Goal: Task Accomplishment & Management: Complete application form

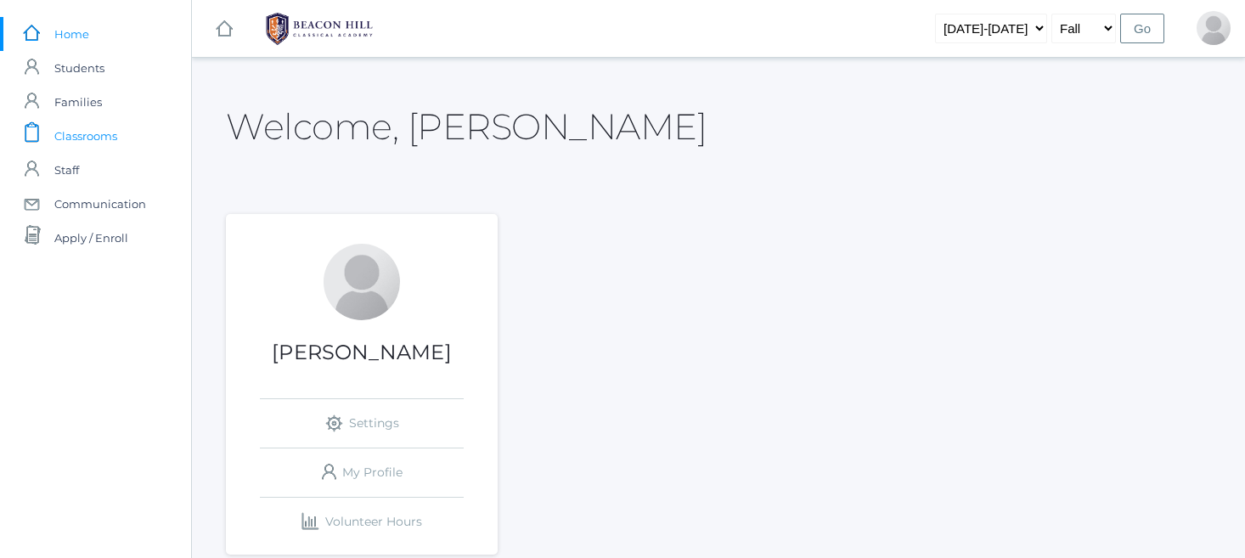
click at [102, 132] on span "Classrooms" at bounding box center [85, 136] width 63 height 34
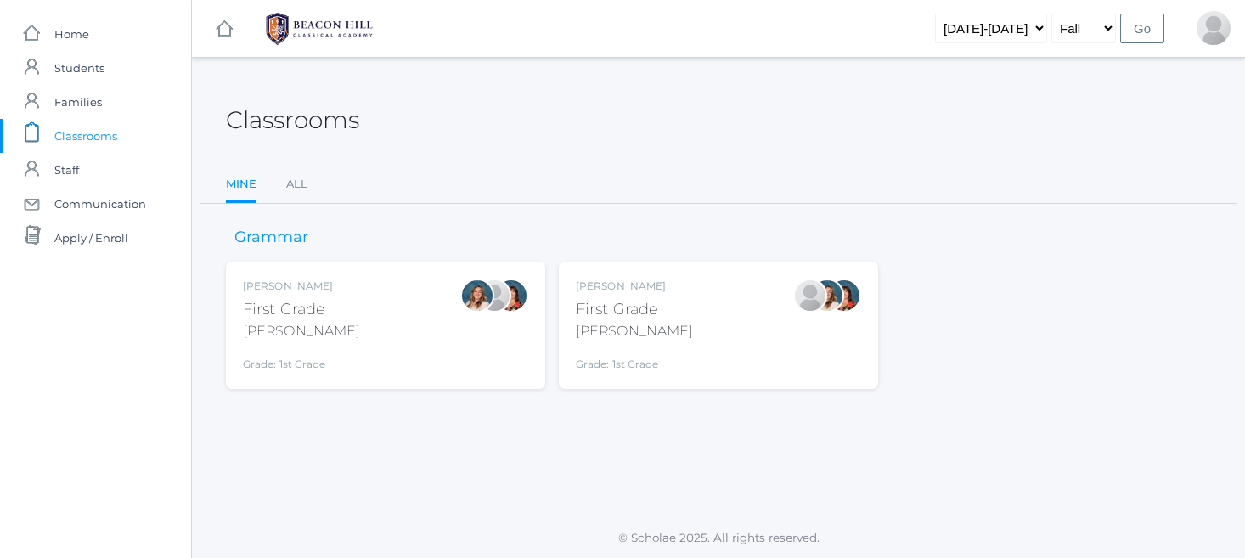
click at [661, 316] on div "[PERSON_NAME] First Grade [PERSON_NAME] Grade: 1st Grade 01LA" at bounding box center [718, 325] width 285 height 93
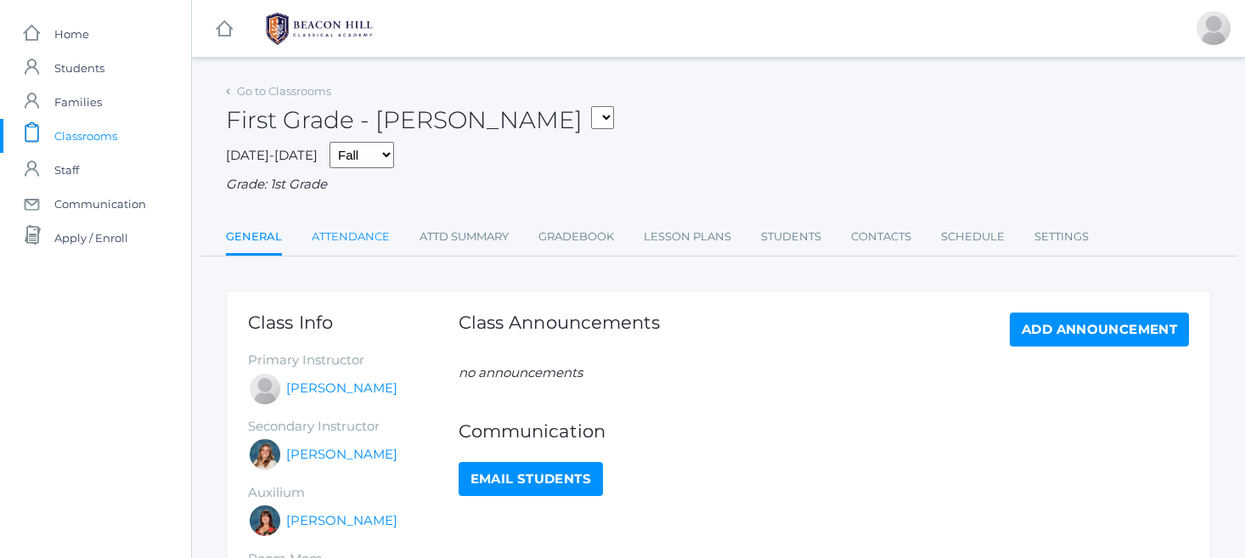
click at [369, 231] on link "Attendance" at bounding box center [351, 237] width 78 height 34
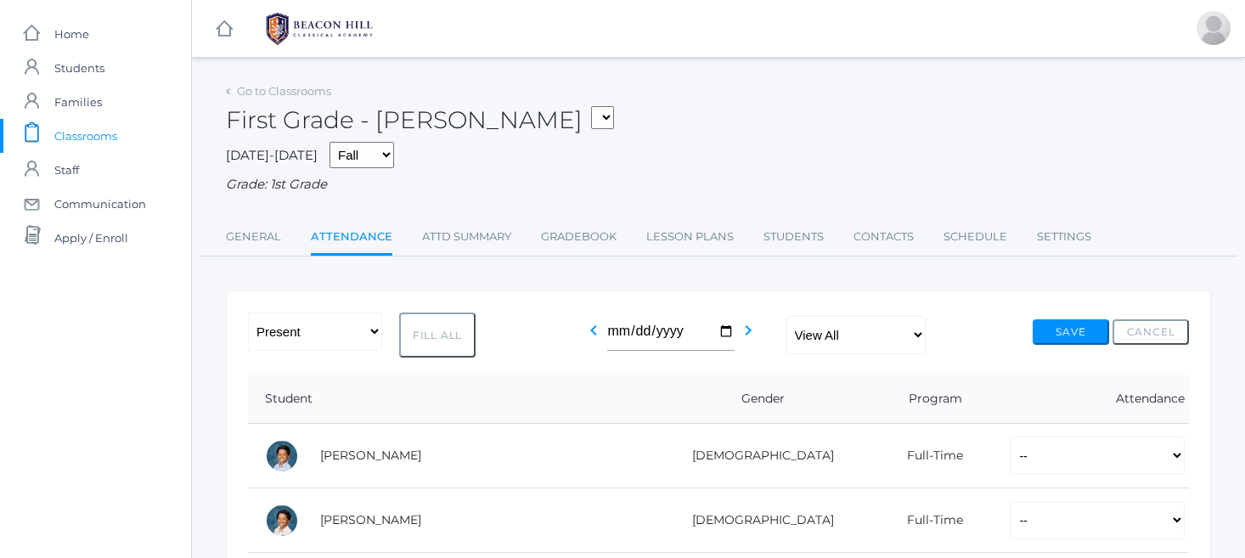
click at [427, 328] on button "Fill All" at bounding box center [437, 334] width 76 height 45
select select "P"
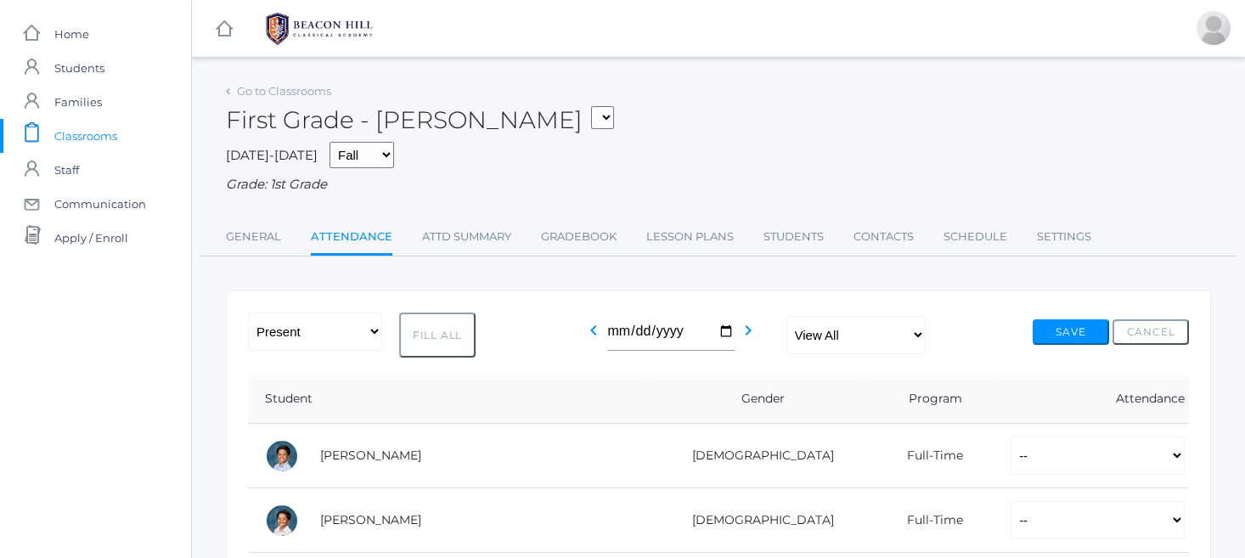
select select "P"
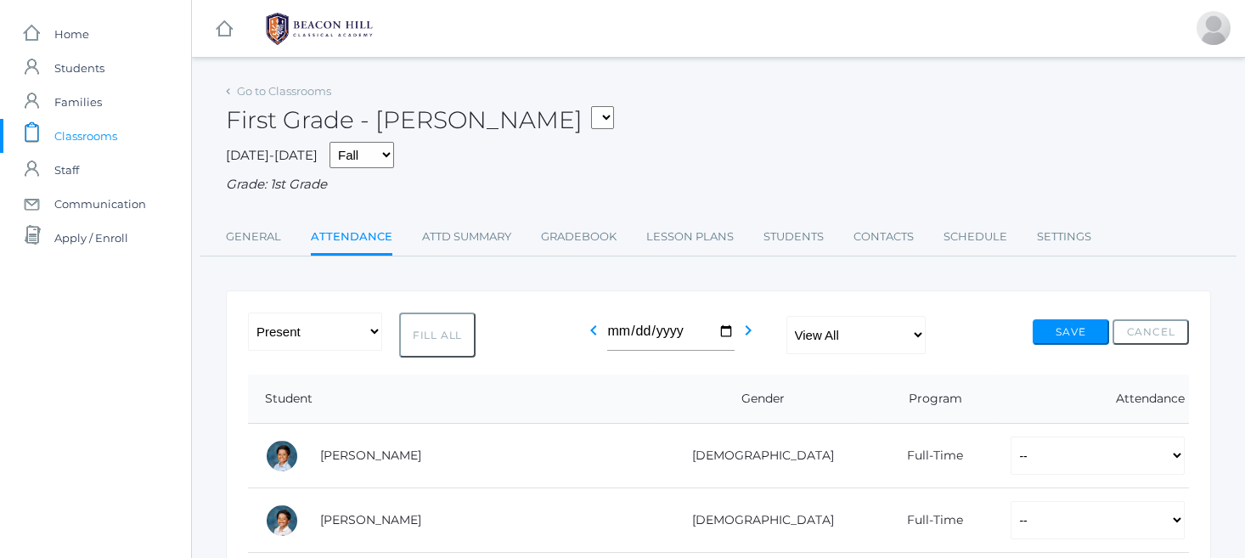
select select "P"
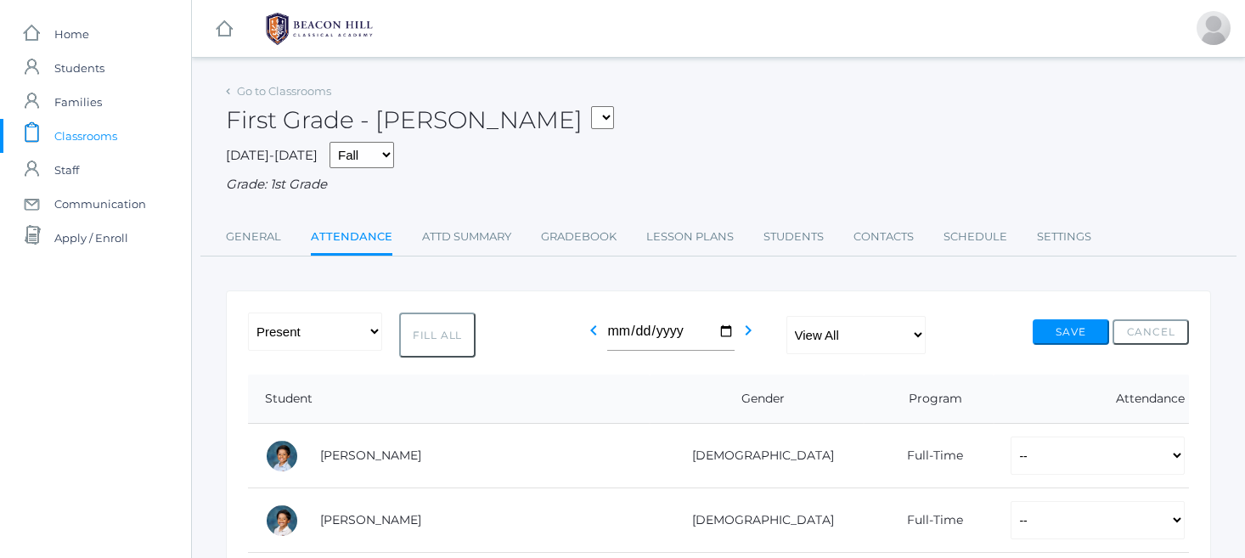
select select "P"
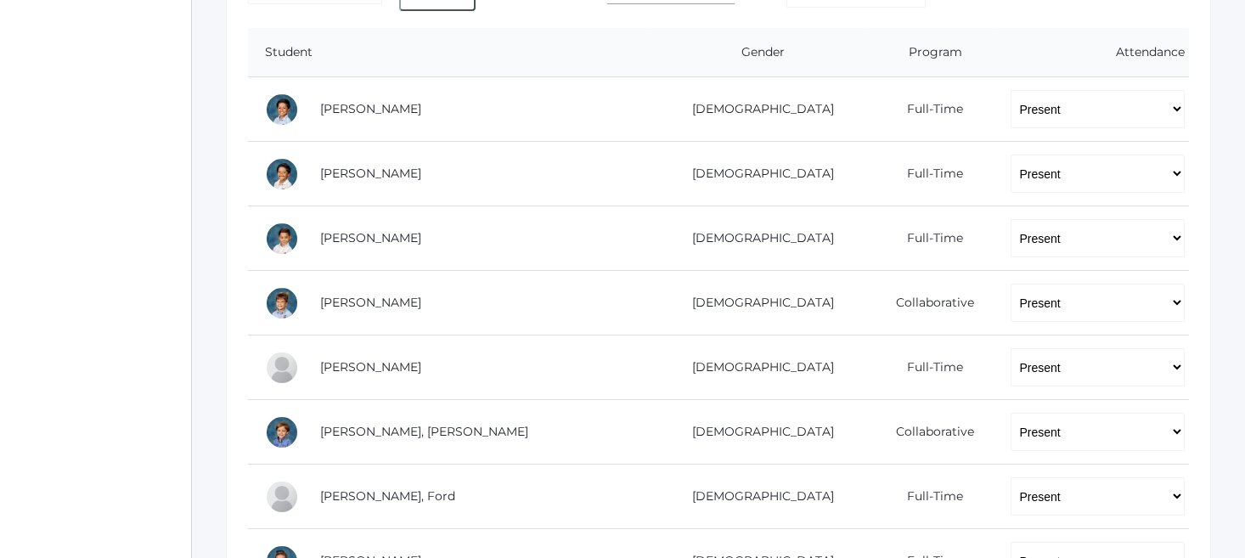
scroll to position [353, 0]
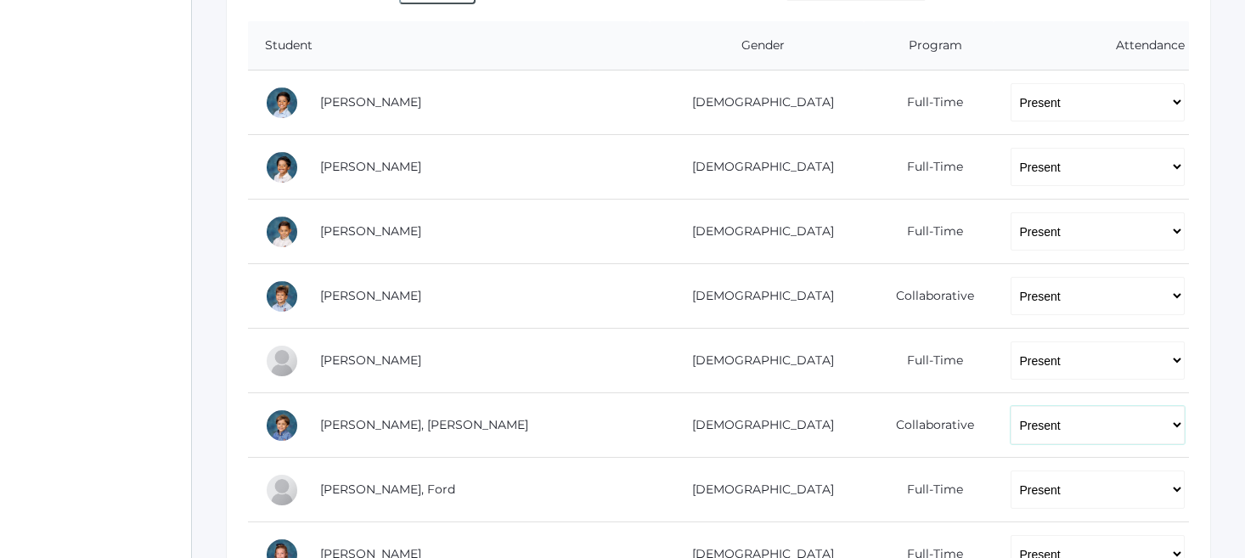
select select "AU"
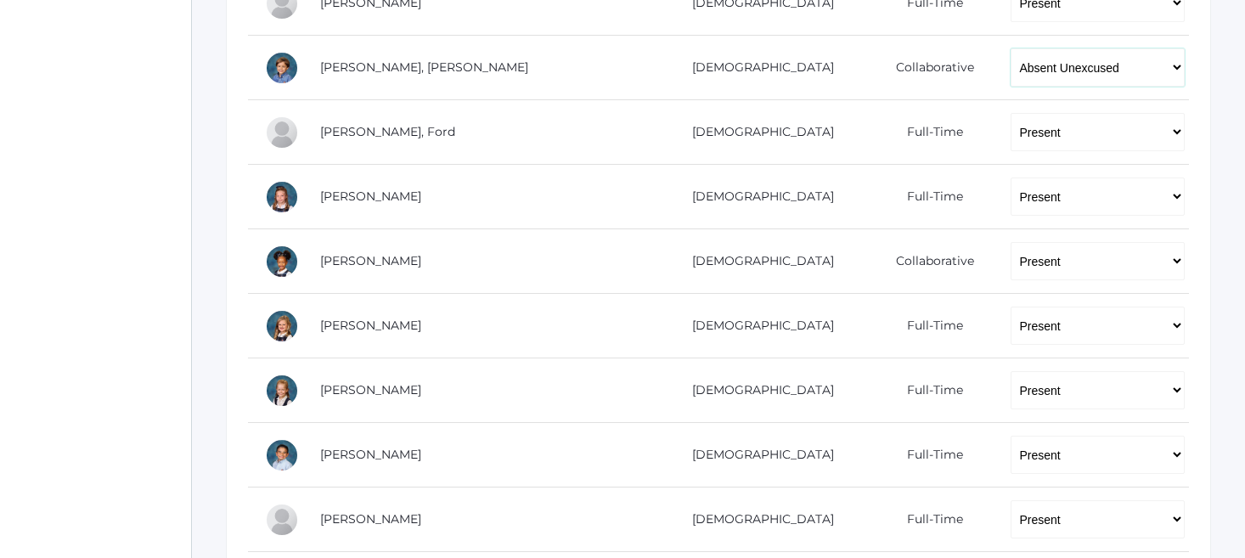
scroll to position [722, 0]
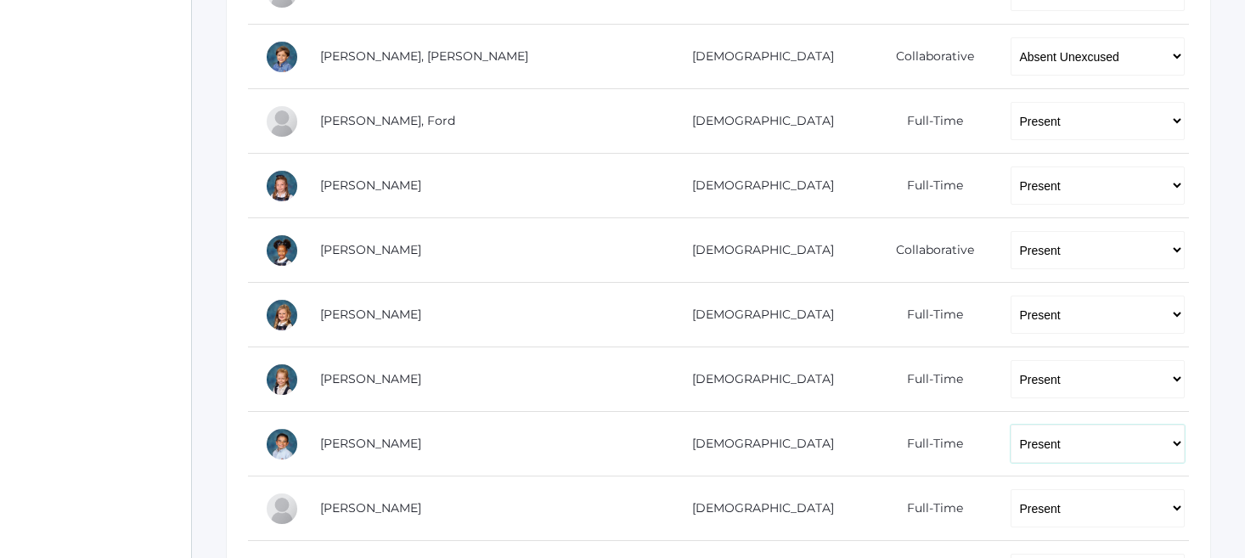
select select "AU"
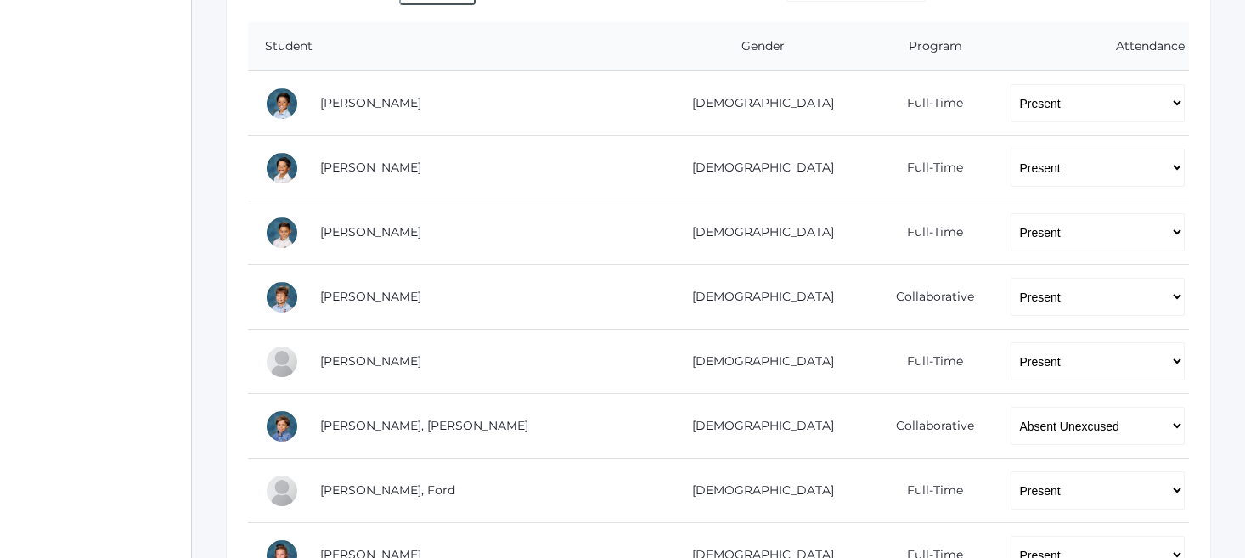
scroll to position [273, 0]
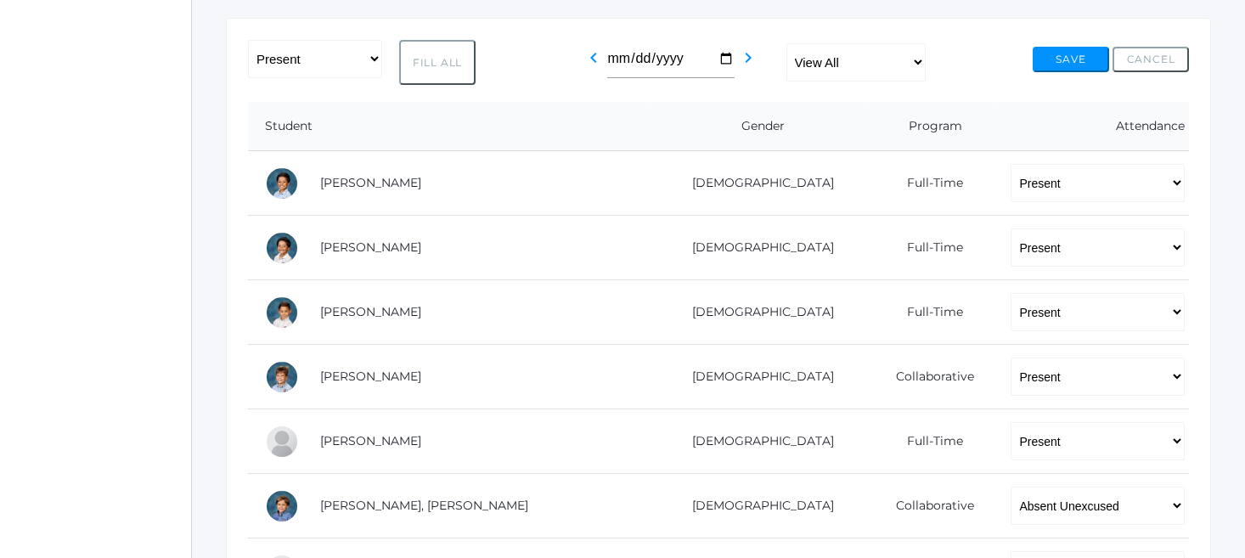
click at [1069, 57] on button "Save" at bounding box center [1071, 59] width 76 height 25
